Goal: Task Accomplishment & Management: Manage account settings

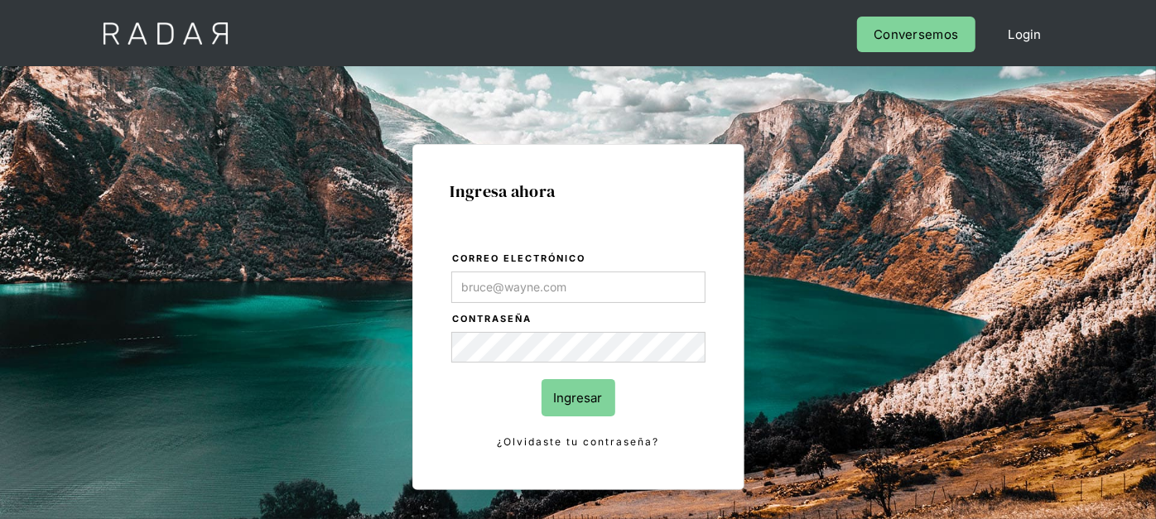
type input "Franco.Ridner@remitee.com"
click at [578, 386] on input "Ingresar" at bounding box center [578, 397] width 74 height 37
